Goal: Information Seeking & Learning: Learn about a topic

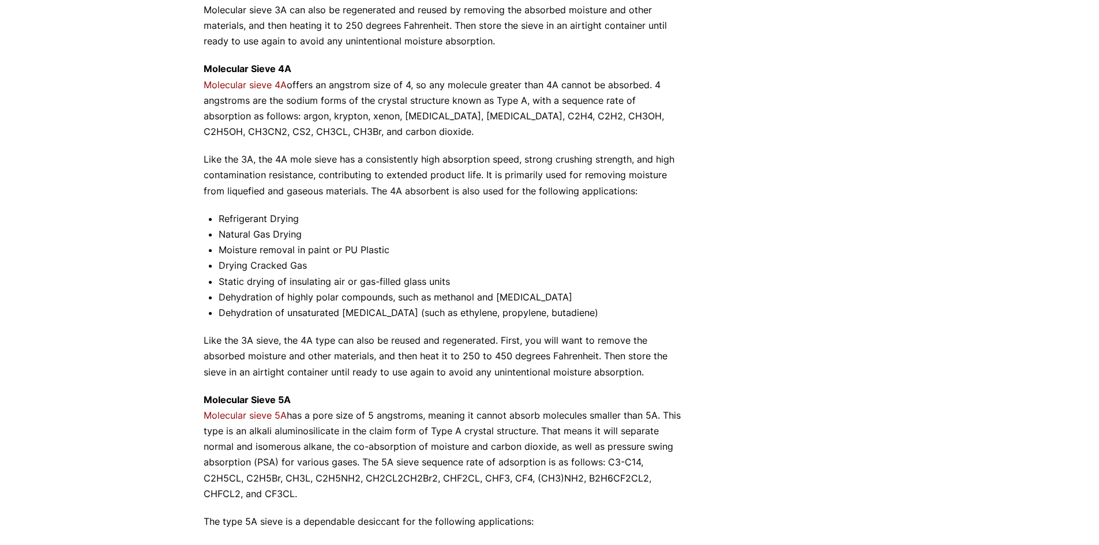
scroll to position [692, 0]
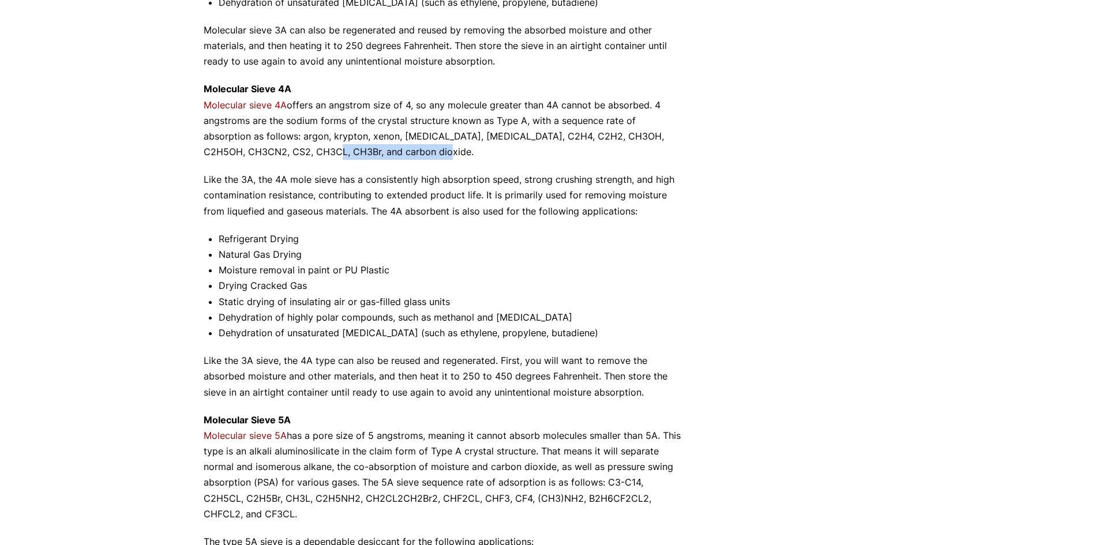
drag, startPoint x: 251, startPoint y: 147, endPoint x: 449, endPoint y: 155, distance: 197.9
click at [445, 155] on p "Molecular Sieve 4A Molecular sieve 4A offers an angstrom size of 4, so any mole…" at bounding box center [444, 120] width 481 height 78
click at [454, 155] on p "Molecular Sieve 4A Molecular sieve 4A offers an angstrom size of 4, so any mole…" at bounding box center [444, 120] width 481 height 78
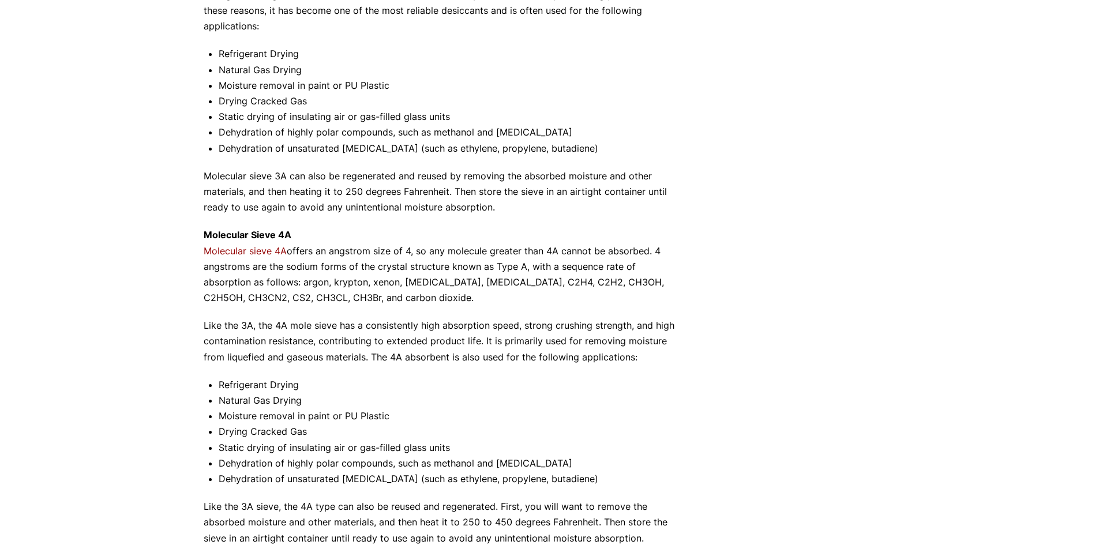
scroll to position [461, 0]
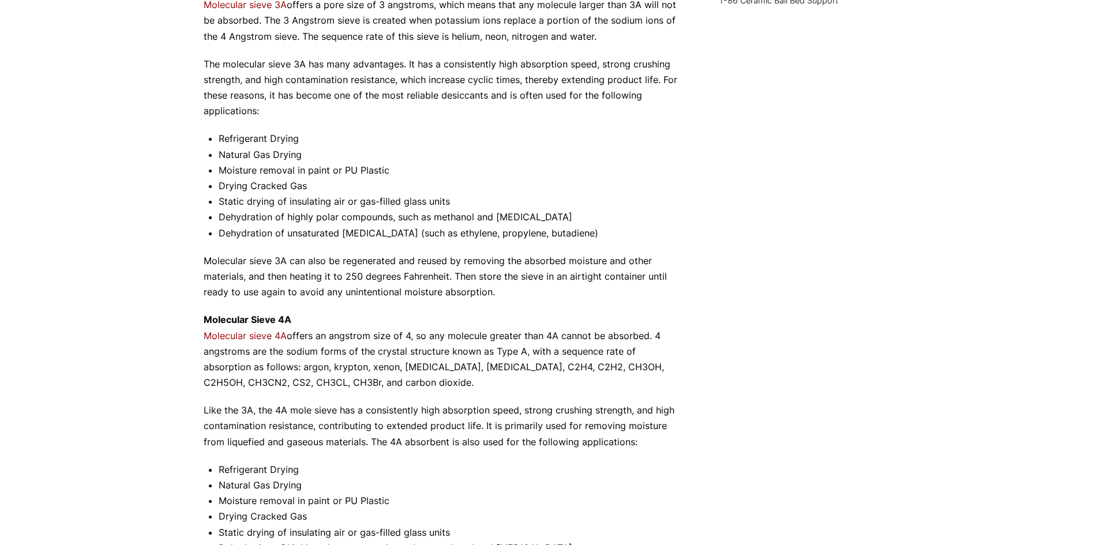
click at [228, 215] on li "Dehydration of highly polar compounds, such as methanol and [MEDICAL_DATA]" at bounding box center [452, 217] width 466 height 16
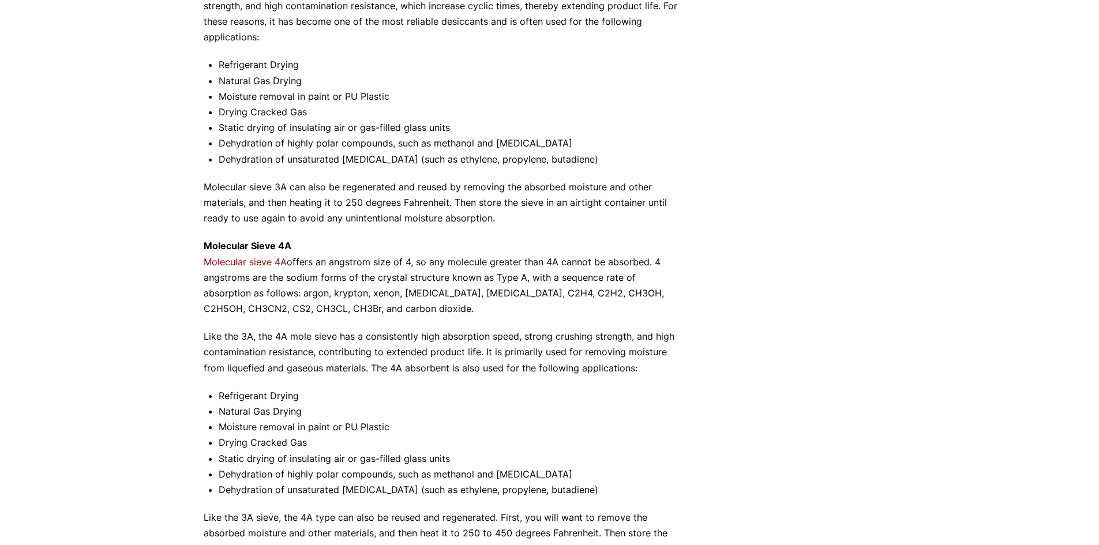
scroll to position [634, 0]
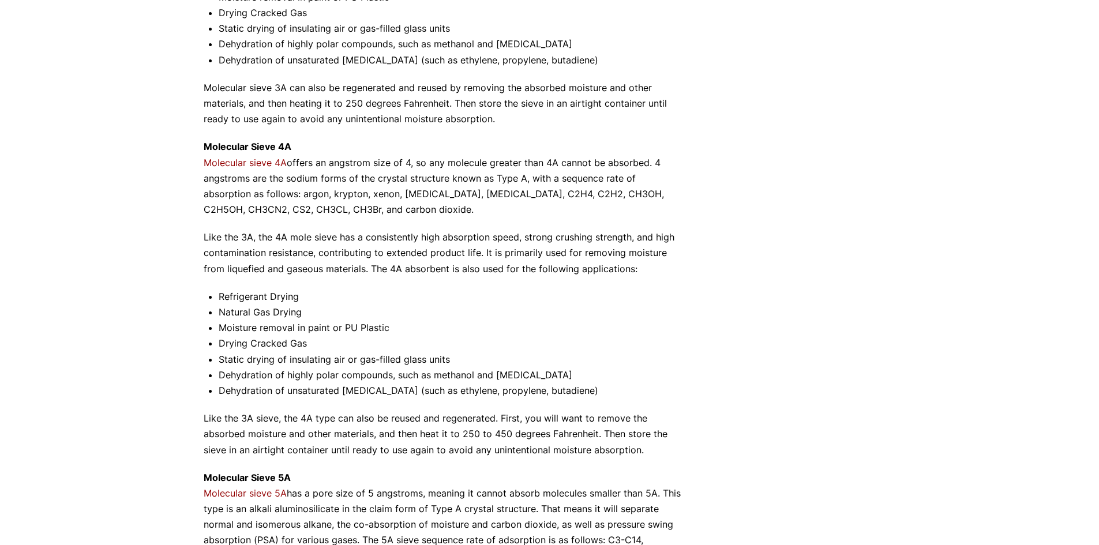
click at [479, 199] on p "Molecular Sieve 4A Molecular sieve 4A offers an angstrom size of 4, so any mole…" at bounding box center [444, 178] width 481 height 78
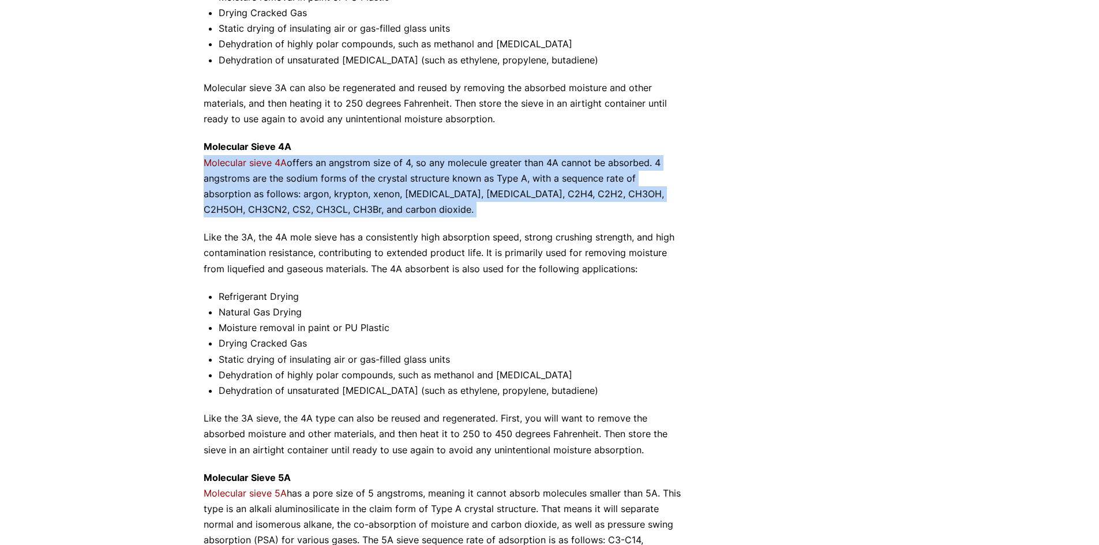
click at [479, 199] on p "Molecular Sieve 4A Molecular sieve 4A offers an angstrom size of 4, so any mole…" at bounding box center [444, 178] width 481 height 78
